Goal: Information Seeking & Learning: Learn about a topic

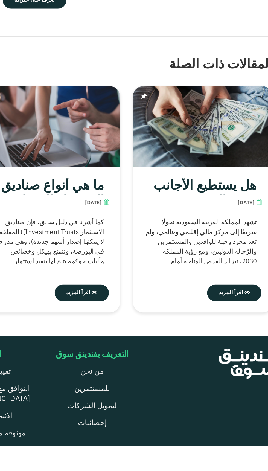
scroll to position [1628, 0]
